Goal: Task Accomplishment & Management: Complete application form

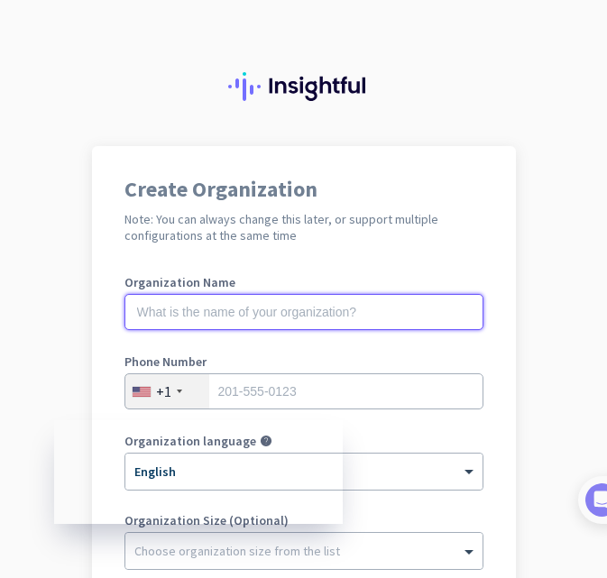
click at [225, 300] on input "text" at bounding box center [303, 312] width 359 height 36
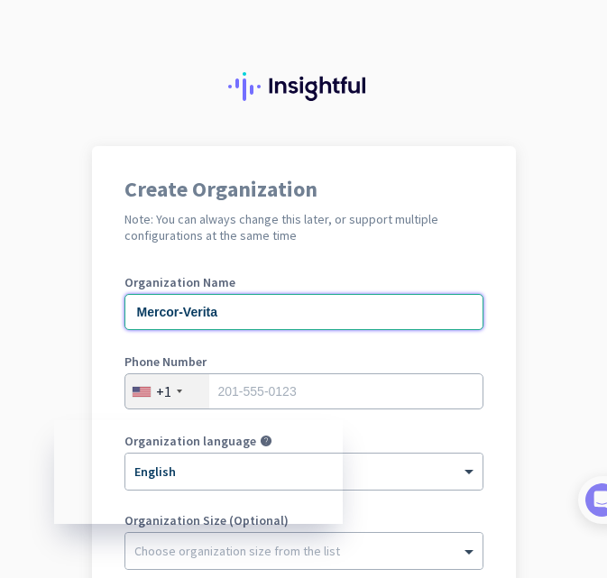
drag, startPoint x: 173, startPoint y: 308, endPoint x: 273, endPoint y: 317, distance: 100.4
click at [273, 317] on input "Mercor-Verita" at bounding box center [303, 312] width 359 height 36
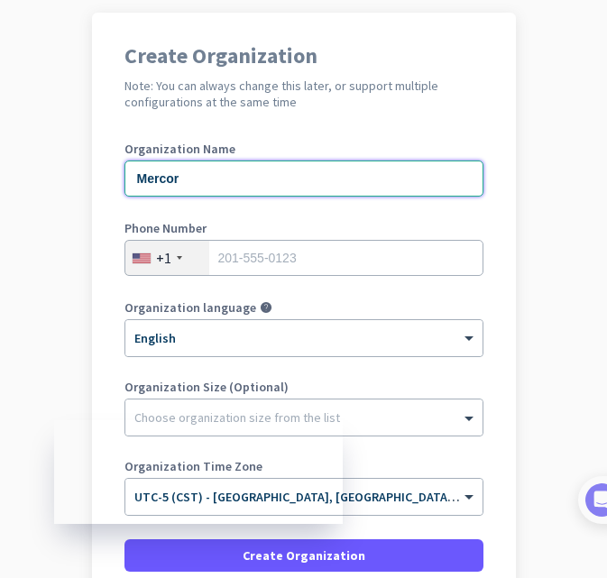
scroll to position [295, 0]
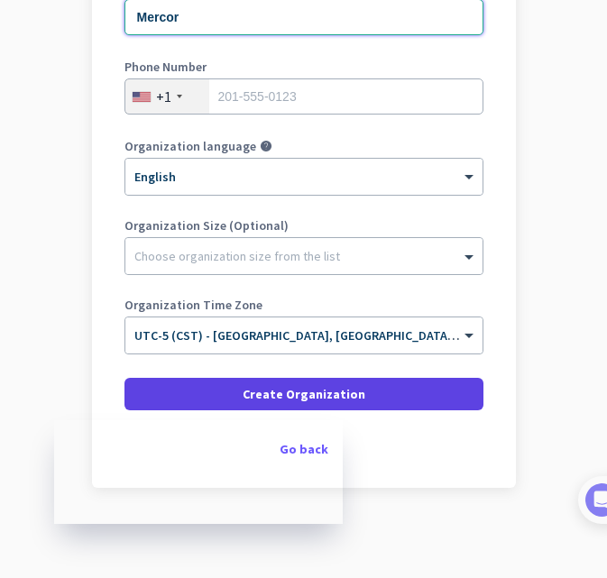
type input "Mercor"
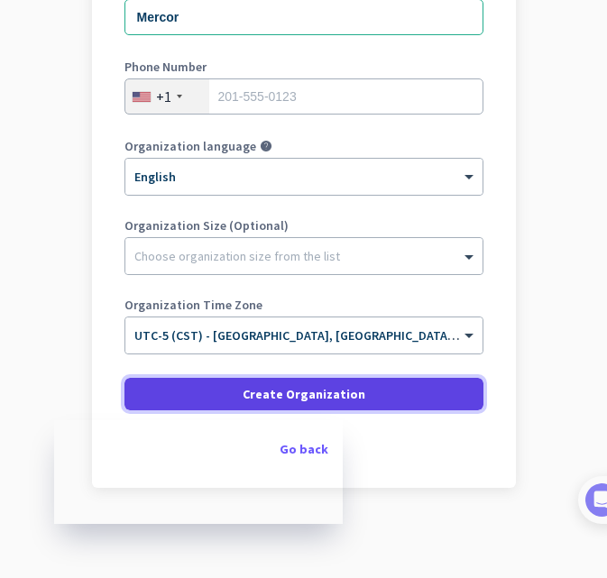
click at [308, 392] on span "Create Organization" at bounding box center [304, 394] width 123 height 18
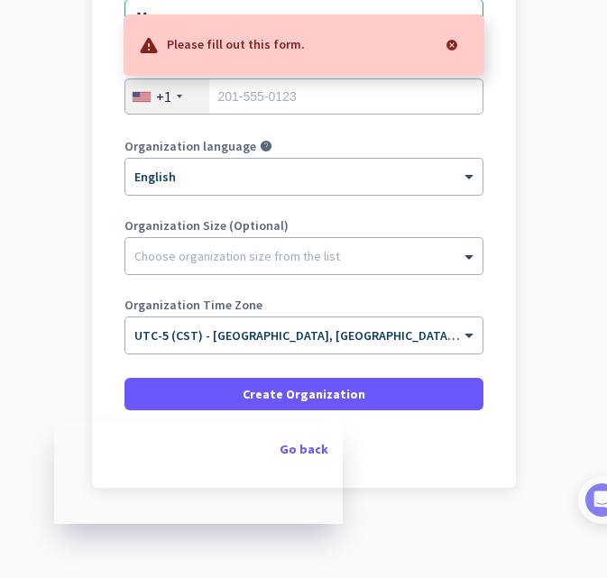
click at [451, 57] on div at bounding box center [452, 45] width 36 height 36
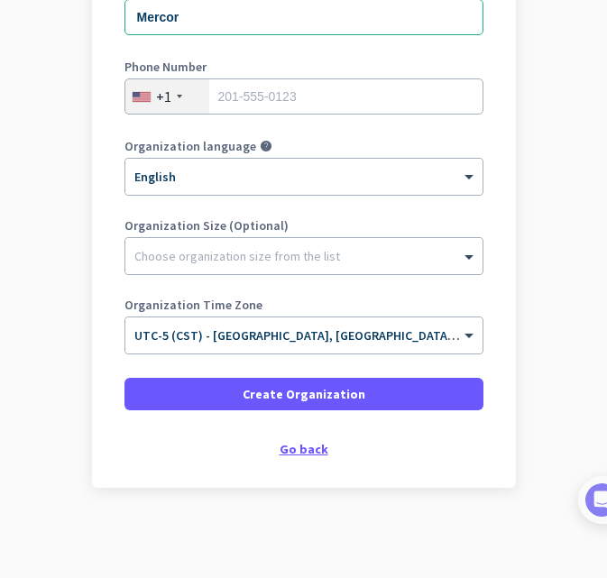
click at [318, 446] on div "Go back" at bounding box center [303, 449] width 359 height 13
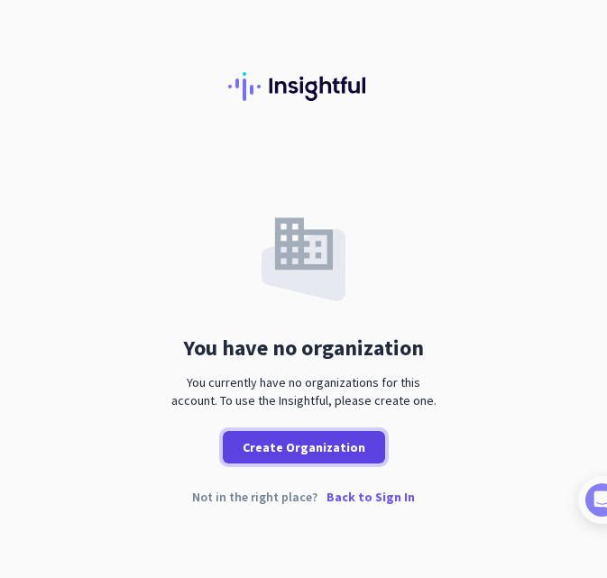
click at [332, 446] on span "Create Organization" at bounding box center [304, 447] width 123 height 18
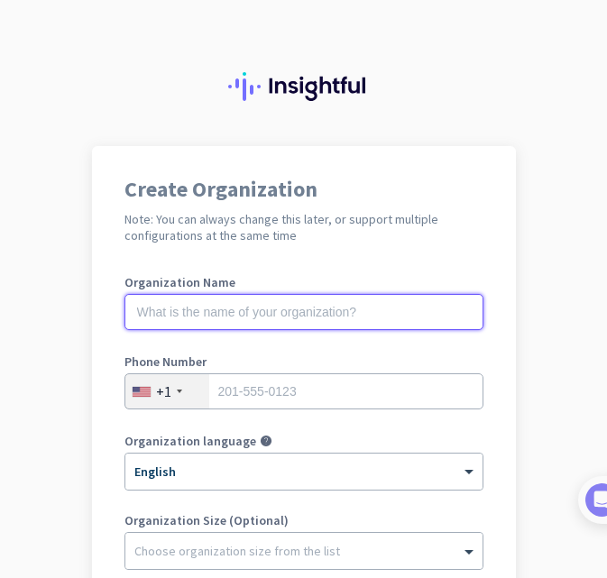
click at [231, 326] on input "text" at bounding box center [303, 312] width 359 height 36
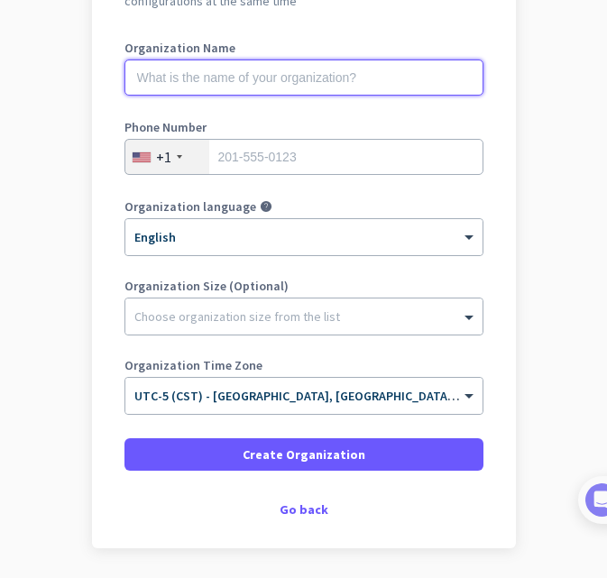
scroll to position [295, 0]
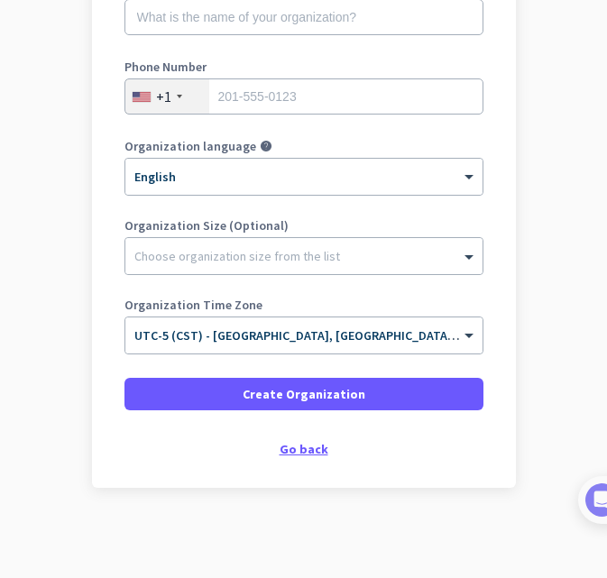
click at [301, 457] on div "Create Organization Note: You can always change this later, or support multiple…" at bounding box center [304, 169] width 424 height 637
click at [300, 445] on div "Go back" at bounding box center [303, 449] width 359 height 13
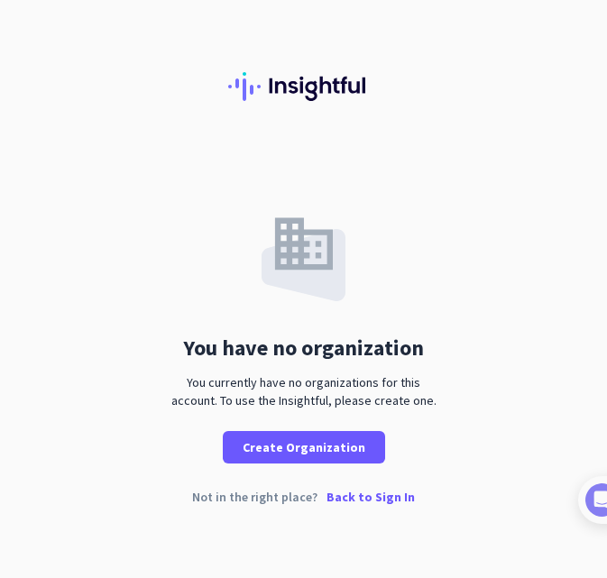
click at [360, 500] on p "Back to Sign In" at bounding box center [370, 497] width 88 height 13
